Goal: Communication & Community: Share content

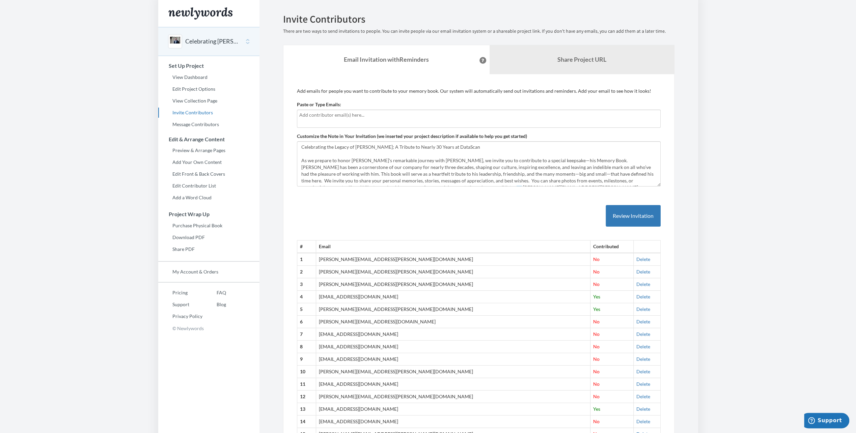
click at [313, 111] on input "text" at bounding box center [478, 114] width 359 height 7
type input "[PERSON_NAME]"
drag, startPoint x: 329, startPoint y: 115, endPoint x: 277, endPoint y: 112, distance: 52.4
paste input "text"
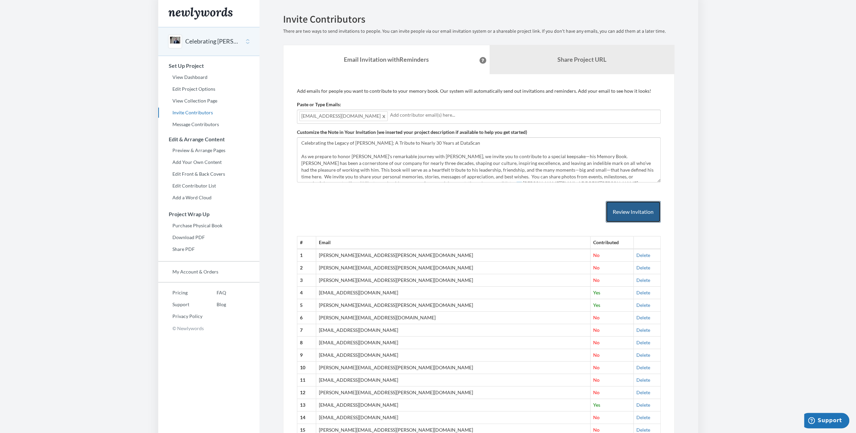
click at [632, 210] on button "Review Invitation" at bounding box center [633, 212] width 55 height 22
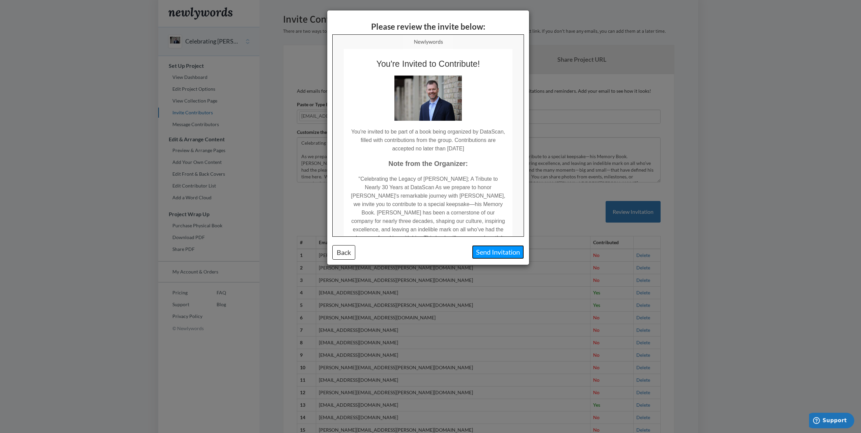
click at [493, 252] on button "Send Invitation" at bounding box center [498, 252] width 52 height 14
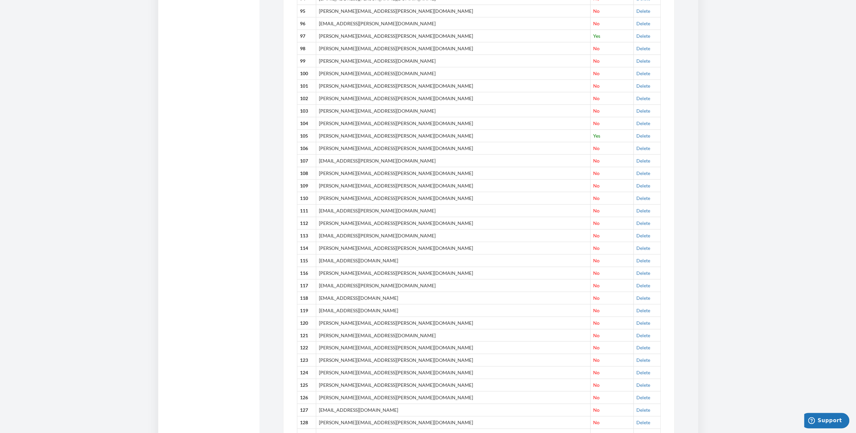
scroll to position [1418, 0]
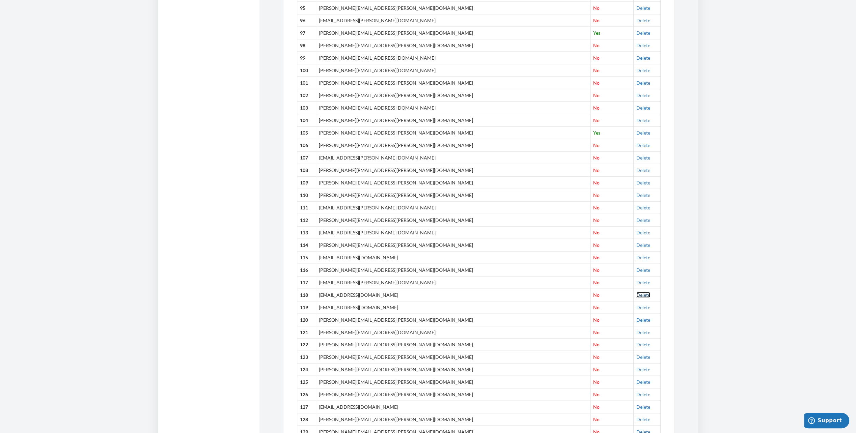
click at [637, 292] on link "Delete" at bounding box center [644, 295] width 14 height 6
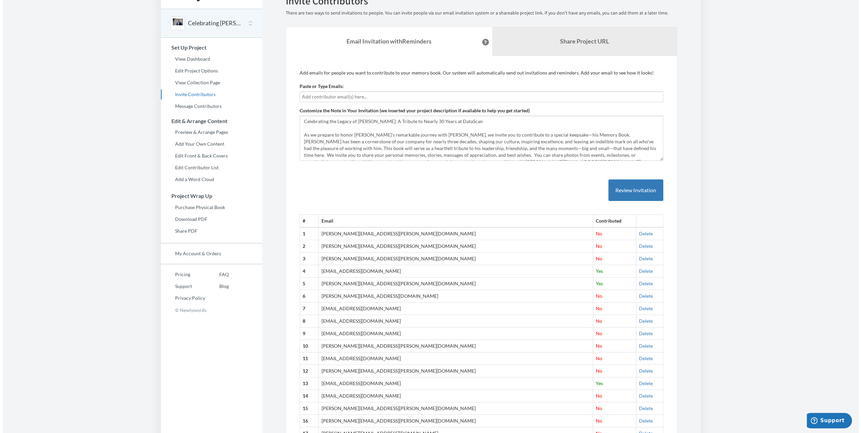
scroll to position [0, 0]
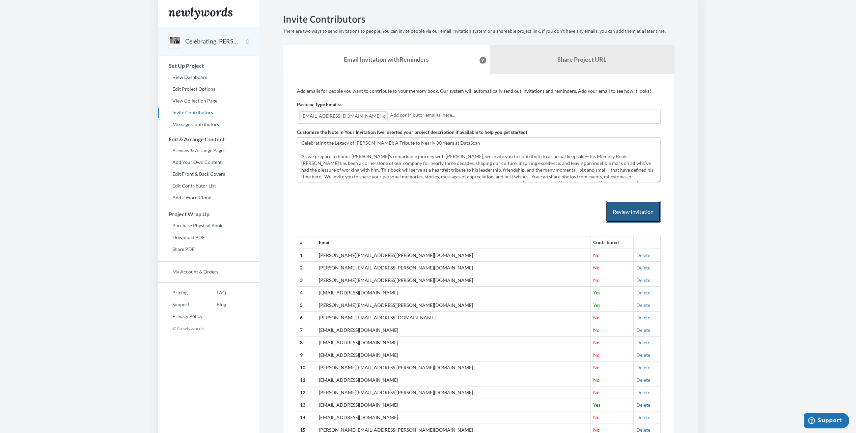
click at [623, 214] on button "Review Invitation" at bounding box center [633, 212] width 55 height 22
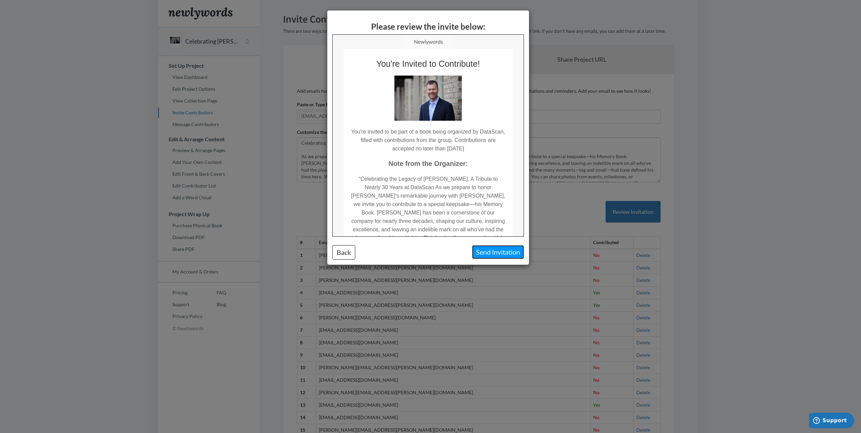
click at [489, 252] on button "Send Invitation" at bounding box center [498, 252] width 52 height 14
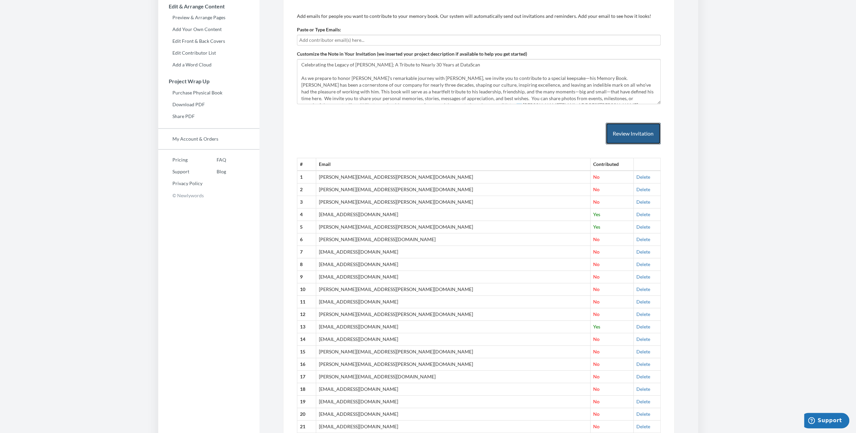
scroll to position [135, 0]
